Goal: Task Accomplishment & Management: Manage account settings

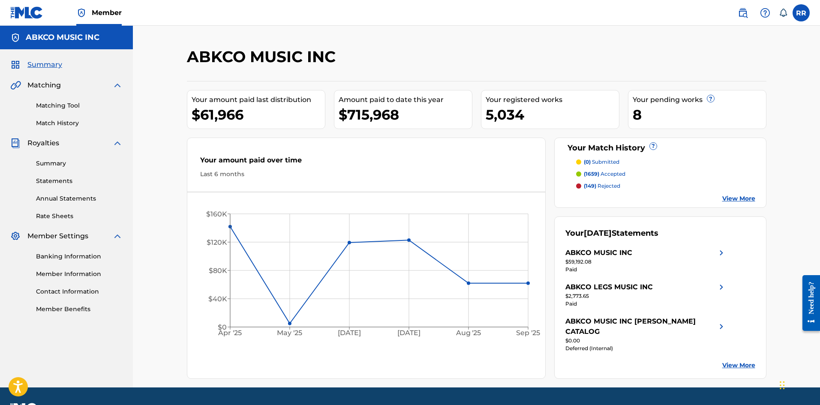
click at [62, 169] on div "Summary Statements Annual Statements Rate Sheets" at bounding box center [66, 184] width 112 height 72
click at [62, 165] on link "Summary" at bounding box center [79, 163] width 87 height 9
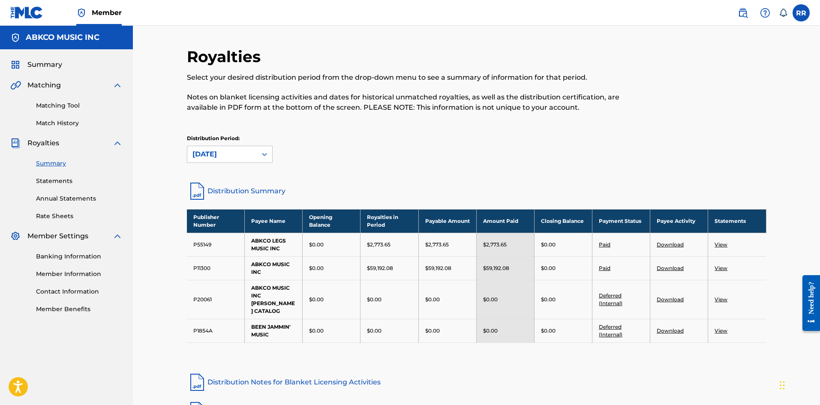
scroll to position [129, 0]
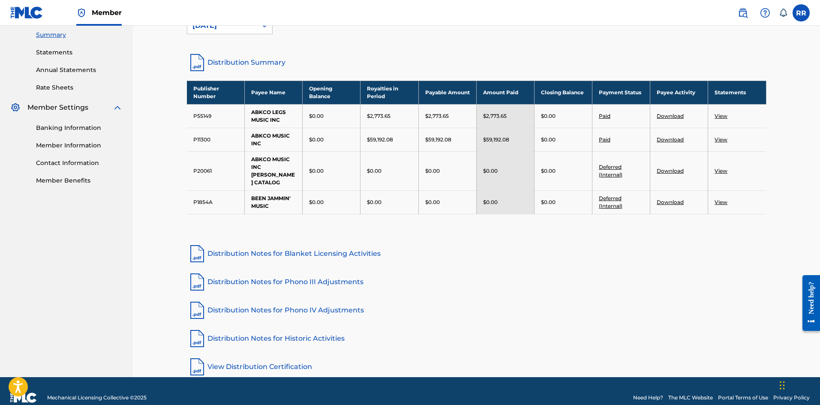
click at [461, 289] on link "Distribution Notes for Phono III Adjustments" at bounding box center [477, 282] width 580 height 21
